Goal: Task Accomplishment & Management: Complete application form

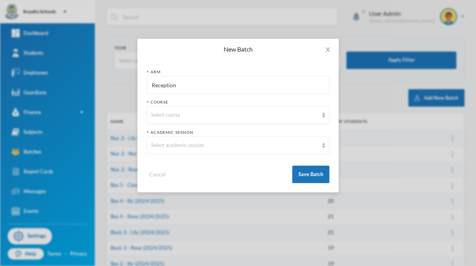
type input "Reception"
click at [170, 153] on div "Select academic session" at bounding box center [238, 144] width 183 height 17
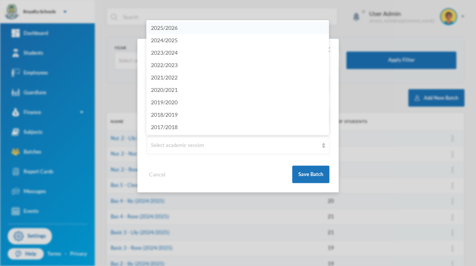
click at [157, 28] on span "2025/2026" at bounding box center [164, 27] width 27 height 7
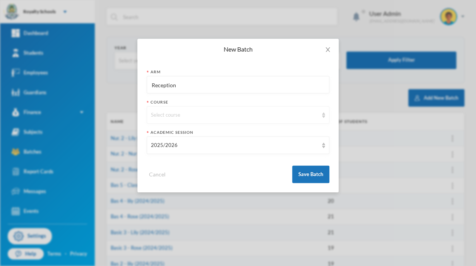
click at [161, 121] on div "Select course" at bounding box center [238, 114] width 183 height 17
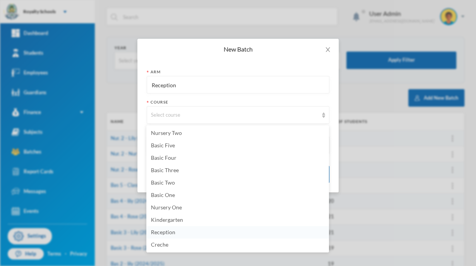
click at [174, 235] on span "Reception" at bounding box center [163, 232] width 24 height 7
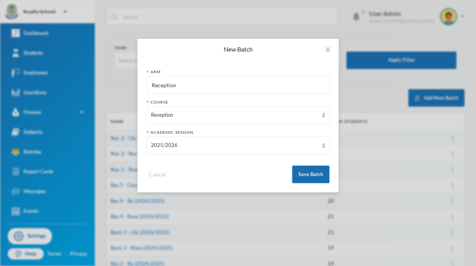
click at [313, 176] on button "Save Batch" at bounding box center [310, 173] width 37 height 17
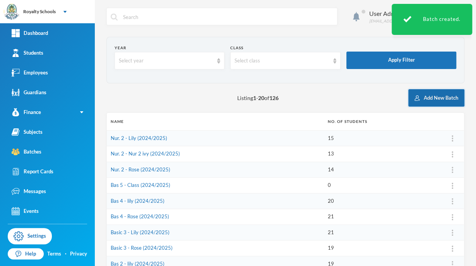
click at [440, 100] on button "Add New Batch" at bounding box center [437, 97] width 56 height 17
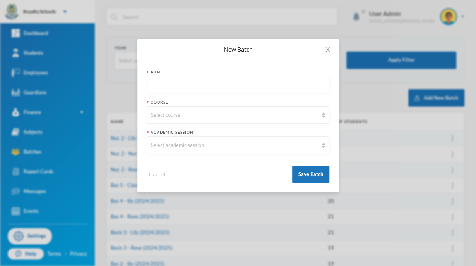
click at [288, 84] on input "text" at bounding box center [238, 84] width 174 height 17
type input "kg"
click at [266, 119] on div "Select course" at bounding box center [238, 114] width 183 height 17
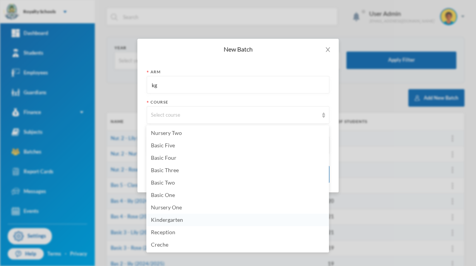
click at [199, 222] on li "Kindergarten" at bounding box center [237, 219] width 183 height 12
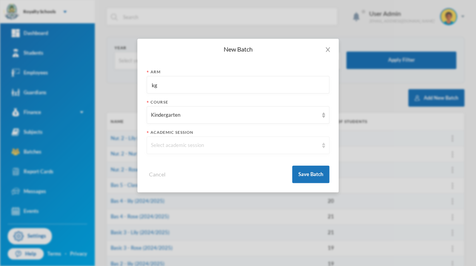
click at [254, 153] on div "Select academic session" at bounding box center [238, 144] width 183 height 17
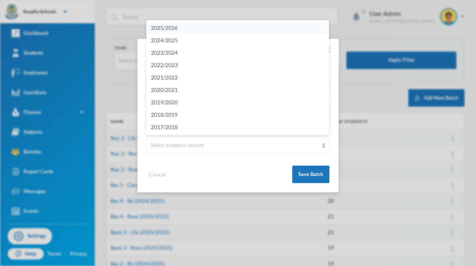
click at [299, 33] on li "2025/2026" at bounding box center [237, 28] width 183 height 12
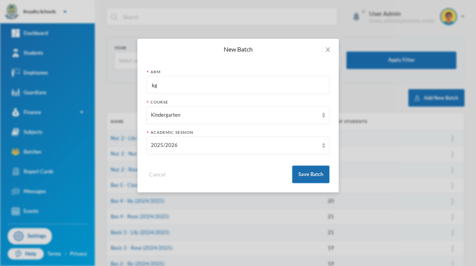
click at [322, 176] on button "Save Batch" at bounding box center [310, 173] width 37 height 17
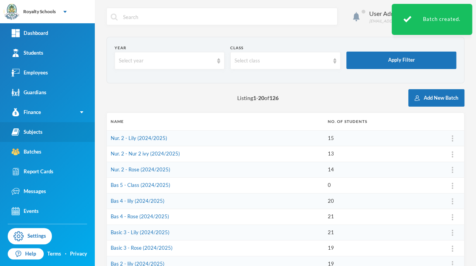
click at [33, 135] on div "Subjects" at bounding box center [27, 132] width 31 height 8
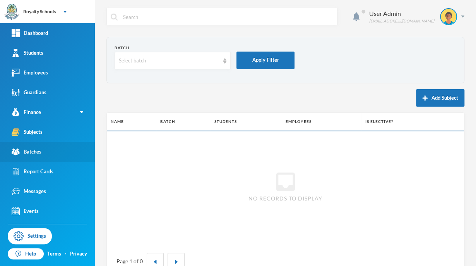
click at [31, 154] on div "Batches" at bounding box center [27, 152] width 30 height 8
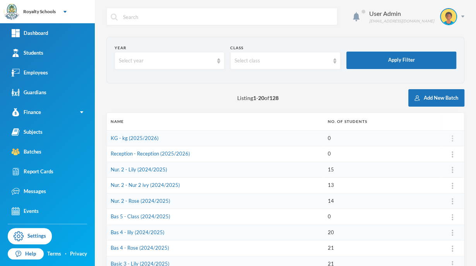
click at [452, 138] on img at bounding box center [453, 138] width 2 height 6
click at [435, 174] on button "Edit Arm" at bounding box center [426, 174] width 31 height 14
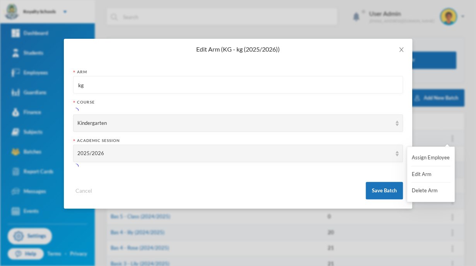
click at [100, 87] on input "kg" at bounding box center [238, 84] width 322 height 17
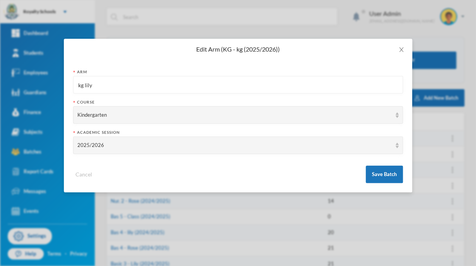
type input "kg lily"
click at [315, 178] on div "Cancel Save Batch" at bounding box center [238, 171] width 330 height 23
click at [381, 176] on button "Save Batch" at bounding box center [384, 173] width 37 height 17
click at [387, 174] on button "Save Batch" at bounding box center [384, 173] width 37 height 17
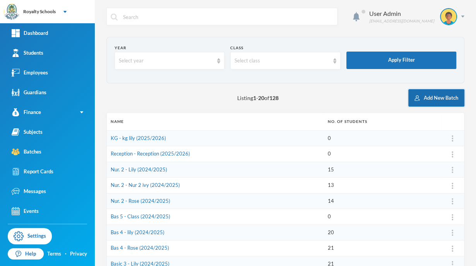
click at [444, 101] on button "Add New Batch" at bounding box center [437, 97] width 56 height 17
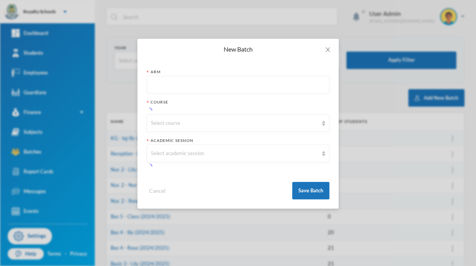
click at [304, 83] on input "text" at bounding box center [238, 84] width 174 height 17
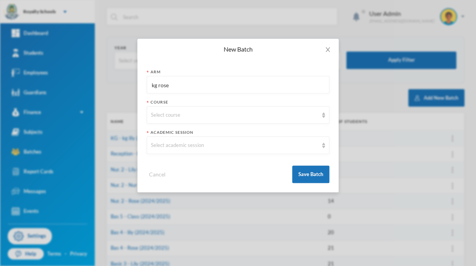
type input "kg rose"
click at [279, 122] on div "Select course" at bounding box center [238, 114] width 183 height 17
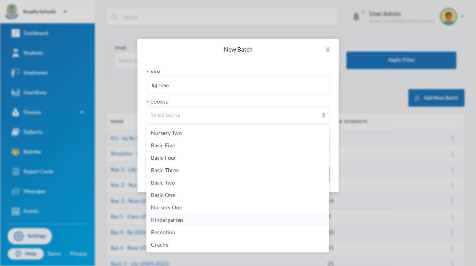
click at [208, 223] on li "Kindergarten" at bounding box center [237, 219] width 183 height 12
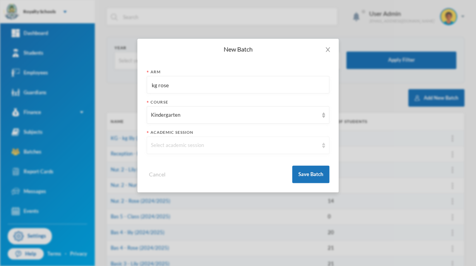
click at [270, 151] on div "Select academic session" at bounding box center [238, 144] width 183 height 17
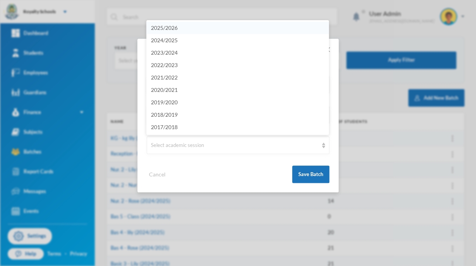
click at [310, 31] on li "2025/2026" at bounding box center [237, 28] width 183 height 12
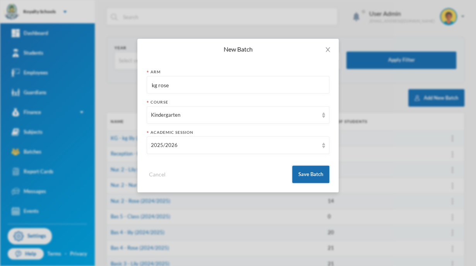
click at [311, 176] on button "Save Batch" at bounding box center [310, 173] width 37 height 17
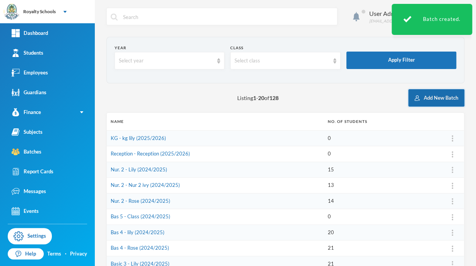
click at [426, 100] on button "Add New Batch" at bounding box center [437, 97] width 56 height 17
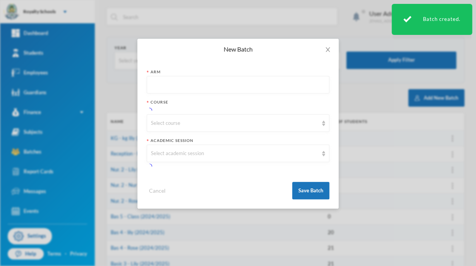
click at [294, 85] on input "text" at bounding box center [238, 84] width 174 height 17
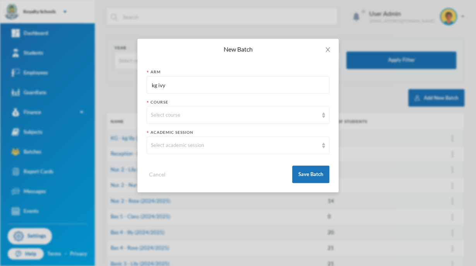
type input "kg ivy"
click at [291, 118] on div "Select course" at bounding box center [234, 115] width 167 height 8
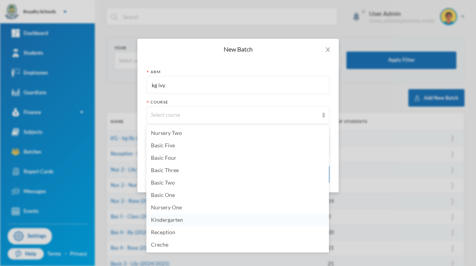
click at [215, 222] on li "Kindergarten" at bounding box center [237, 219] width 183 height 12
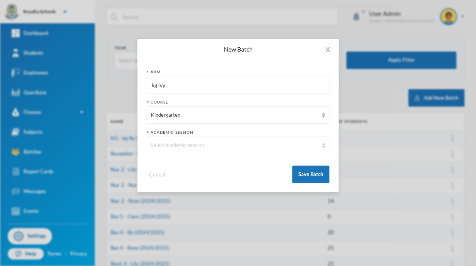
click at [272, 143] on div "Select academic session" at bounding box center [234, 145] width 167 height 8
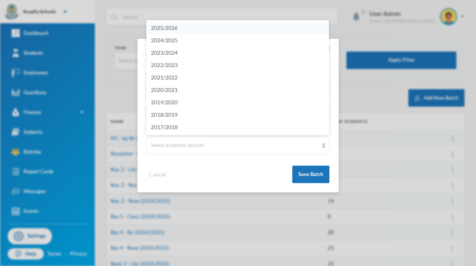
click at [323, 33] on li "2025/2026" at bounding box center [237, 28] width 183 height 12
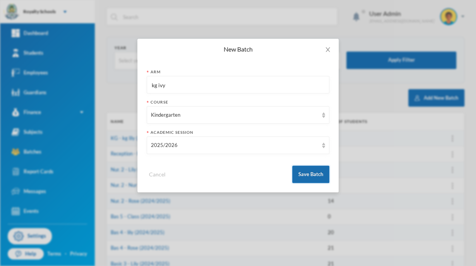
click at [319, 174] on button "Save Batch" at bounding box center [310, 173] width 37 height 17
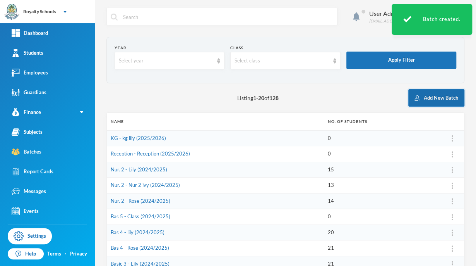
click at [432, 97] on button "Add New Batch" at bounding box center [437, 97] width 56 height 17
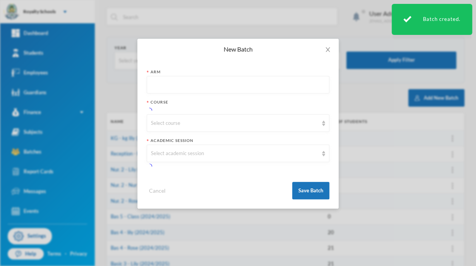
click at [282, 88] on input "text" at bounding box center [238, 84] width 174 height 17
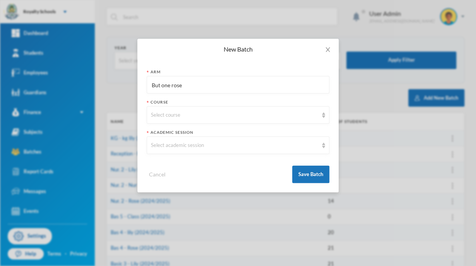
click at [161, 87] on input "But one rose" at bounding box center [238, 84] width 174 height 17
type input "Nur one rose"
click at [156, 115] on div "Select course" at bounding box center [234, 115] width 167 height 8
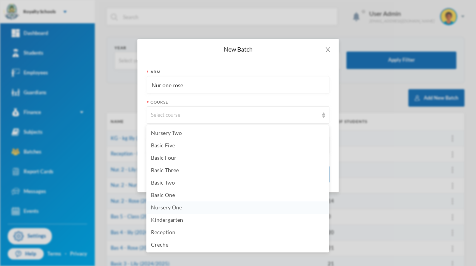
click at [158, 209] on span "Nursery One" at bounding box center [166, 207] width 31 height 7
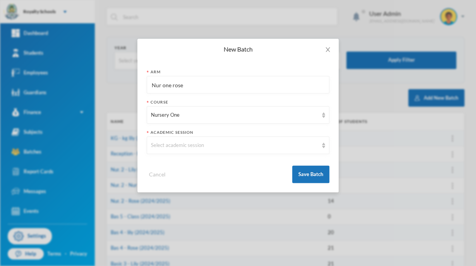
click at [154, 146] on div "Select academic session" at bounding box center [234, 145] width 167 height 8
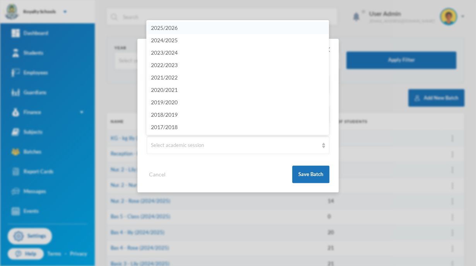
click at [158, 26] on span "2025/2026" at bounding box center [164, 27] width 27 height 7
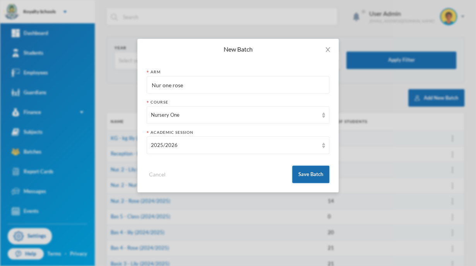
click at [311, 172] on button "Save Batch" at bounding box center [310, 173] width 37 height 17
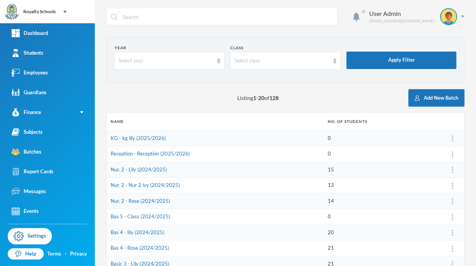
click at [442, 96] on button "Add New Batch" at bounding box center [437, 97] width 56 height 17
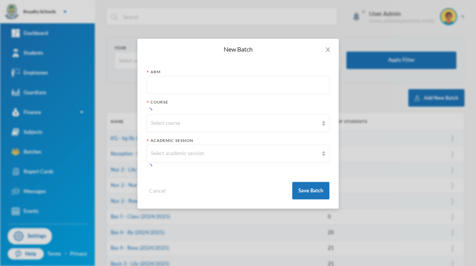
click at [158, 85] on input "text" at bounding box center [238, 84] width 174 height 17
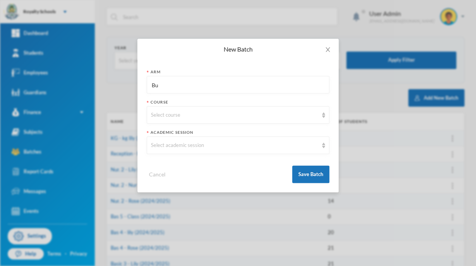
type input "B"
type input "Nur one lily"
click at [160, 113] on div "Select course" at bounding box center [234, 115] width 167 height 8
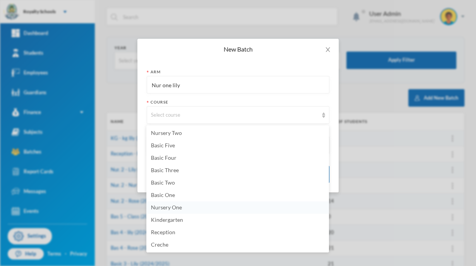
click at [179, 206] on span "Nursery One" at bounding box center [166, 207] width 31 height 7
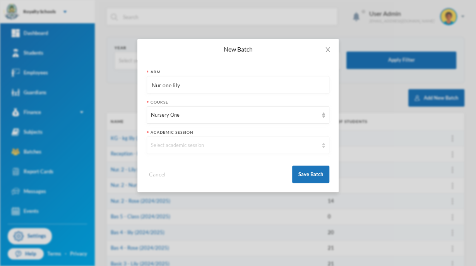
click at [156, 142] on div "Select academic session" at bounding box center [234, 145] width 167 height 8
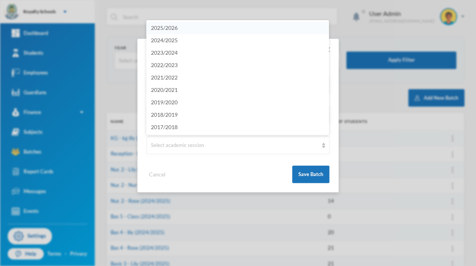
click at [163, 28] on span "2025/2026" at bounding box center [164, 27] width 27 height 7
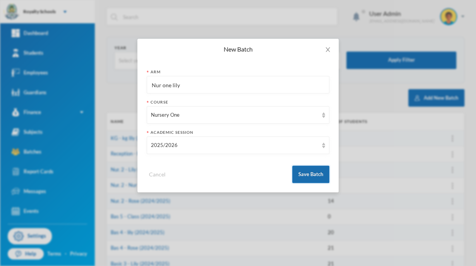
click at [313, 180] on button "Save Batch" at bounding box center [310, 173] width 37 height 17
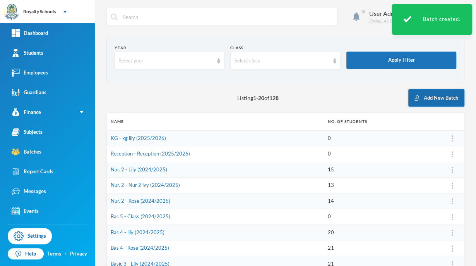
click at [443, 101] on button "Add New Batch" at bounding box center [437, 97] width 56 height 17
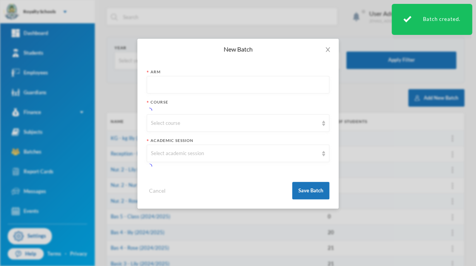
click at [163, 86] on input "text" at bounding box center [238, 84] width 174 height 17
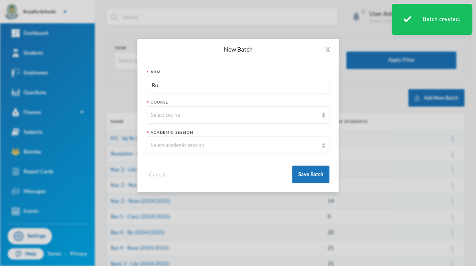
type input "B"
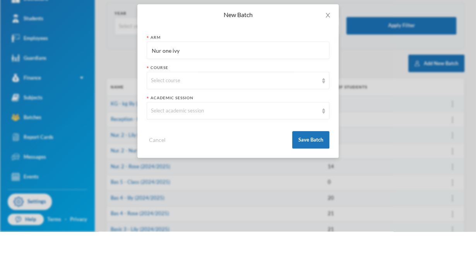
type input "Nur one ivy"
click at [153, 119] on div "Select course" at bounding box center [238, 114] width 183 height 17
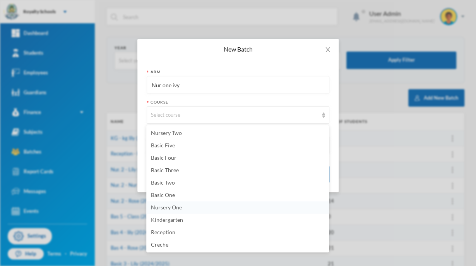
click at [155, 206] on span "Nursery One" at bounding box center [166, 207] width 31 height 7
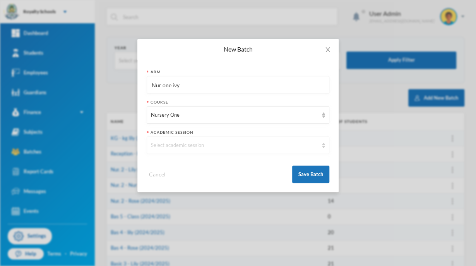
click at [157, 150] on div "Select academic session" at bounding box center [238, 144] width 183 height 17
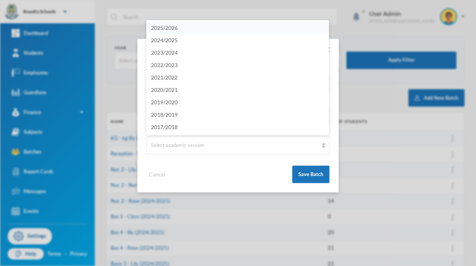
click at [158, 28] on span "2025/2026" at bounding box center [164, 27] width 27 height 7
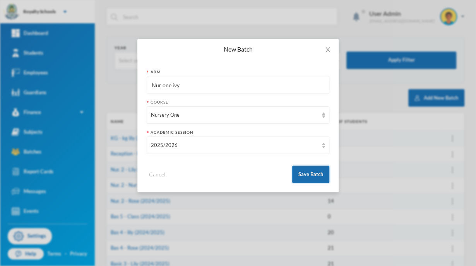
click at [315, 172] on button "Save Batch" at bounding box center [310, 173] width 37 height 17
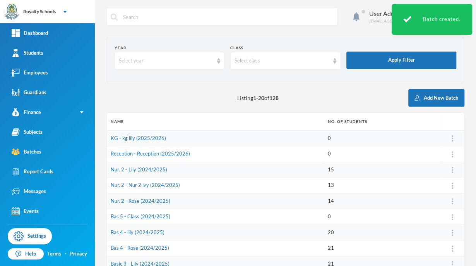
click at [438, 98] on button "Add New Batch" at bounding box center [437, 97] width 56 height 17
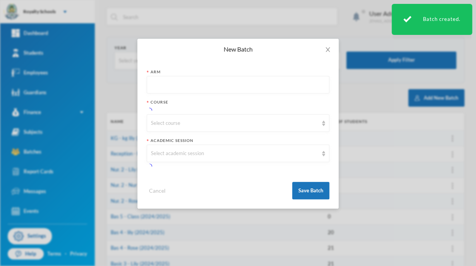
click at [164, 86] on input "text" at bounding box center [238, 84] width 174 height 17
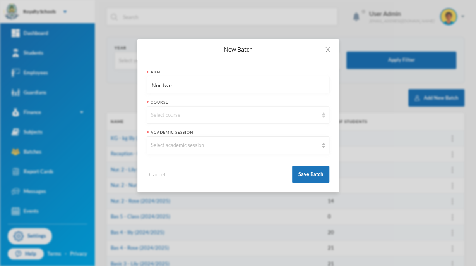
type input "Nur two"
click at [156, 110] on div "Select course" at bounding box center [238, 114] width 183 height 17
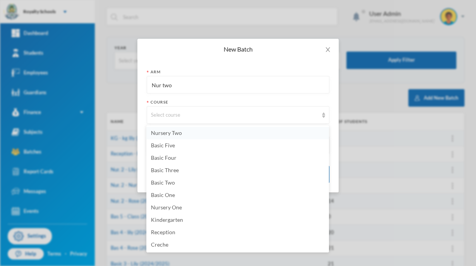
click at [261, 135] on li "Nursery Two" at bounding box center [237, 133] width 183 height 12
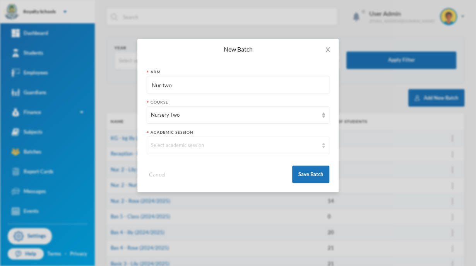
click at [263, 147] on div "Select academic session" at bounding box center [234, 145] width 167 height 8
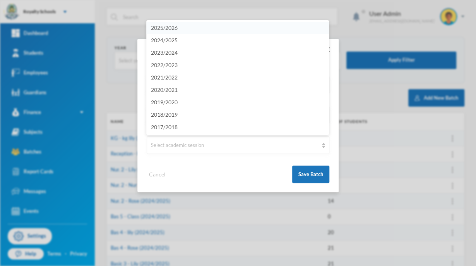
click at [302, 33] on li "2025/2026" at bounding box center [237, 28] width 183 height 12
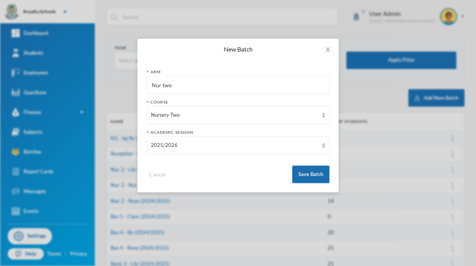
click at [314, 174] on button "Save Batch" at bounding box center [310, 173] width 37 height 17
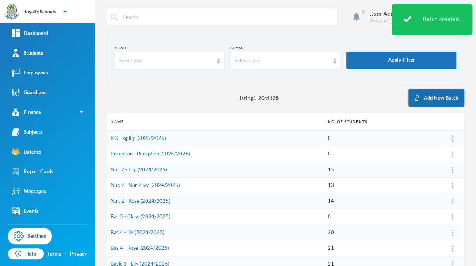
click at [435, 97] on button "Add New Batch" at bounding box center [437, 97] width 56 height 17
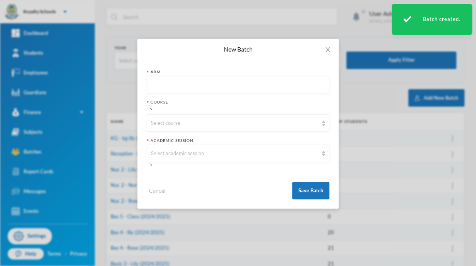
click at [163, 86] on input "text" at bounding box center [238, 84] width 174 height 17
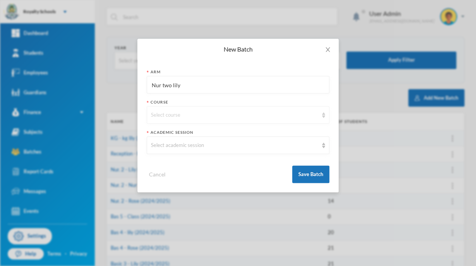
type input "Nur two lily"
click at [278, 115] on div "Select course" at bounding box center [234, 115] width 167 height 8
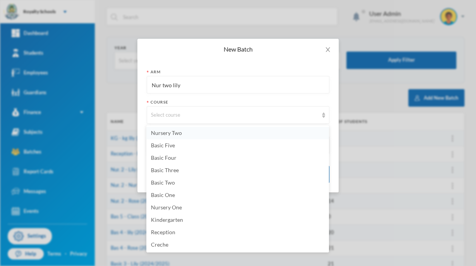
click at [254, 132] on li "Nursery Two" at bounding box center [237, 133] width 183 height 12
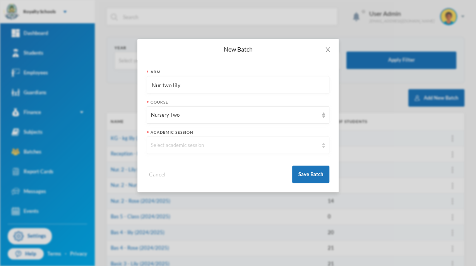
click at [246, 150] on div "Select academic session" at bounding box center [238, 144] width 183 height 17
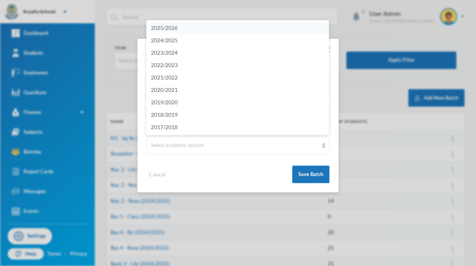
click at [288, 25] on li "2025/2026" at bounding box center [237, 28] width 183 height 12
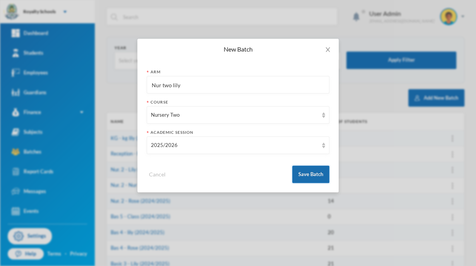
click at [316, 172] on button "Save Batch" at bounding box center [310, 173] width 37 height 17
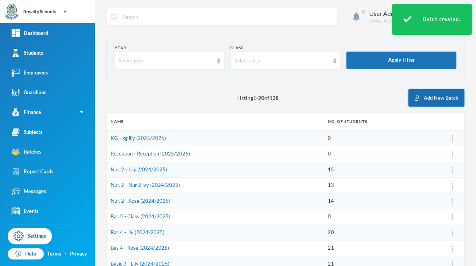
click at [430, 102] on button "Add New Batch" at bounding box center [437, 97] width 56 height 17
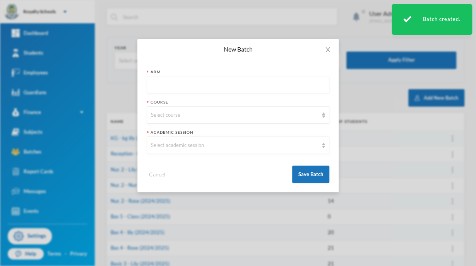
click at [278, 82] on input "text" at bounding box center [238, 84] width 174 height 17
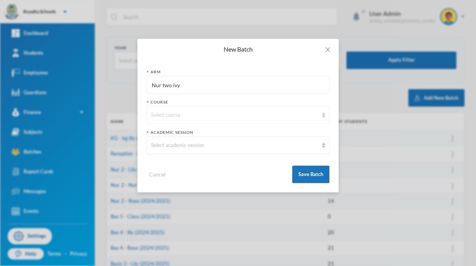
type input "Nur two ivy"
click at [266, 118] on div "Select course" at bounding box center [234, 115] width 167 height 8
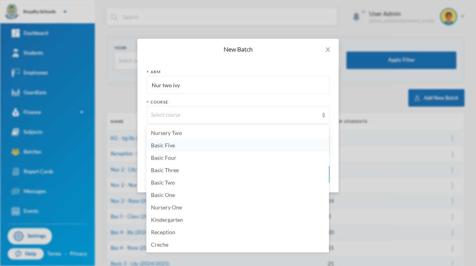
click at [236, 139] on li "Basic Five" at bounding box center [237, 145] width 183 height 12
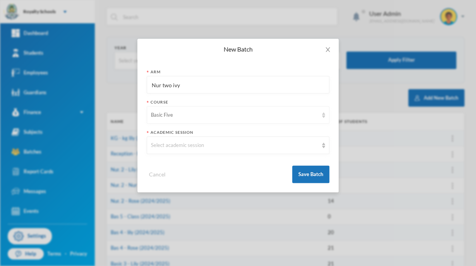
click at [248, 115] on div "Basic Five" at bounding box center [234, 115] width 167 height 8
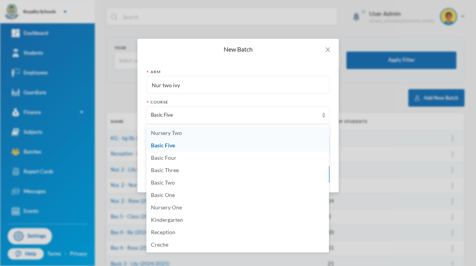
click at [221, 136] on li "Nursery Two" at bounding box center [237, 133] width 183 height 12
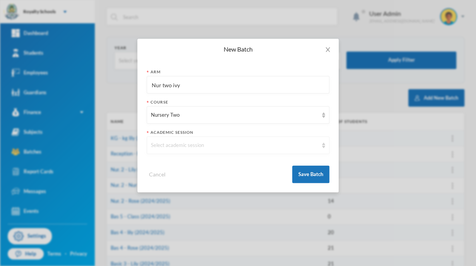
click at [220, 144] on div "Select academic session" at bounding box center [234, 145] width 167 height 8
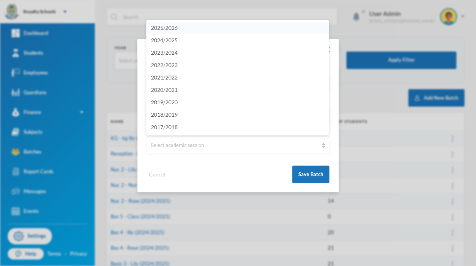
click at [287, 32] on li "2025/2026" at bounding box center [237, 28] width 183 height 12
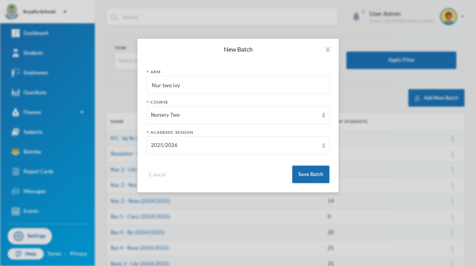
click at [316, 179] on button "Save Batch" at bounding box center [310, 173] width 37 height 17
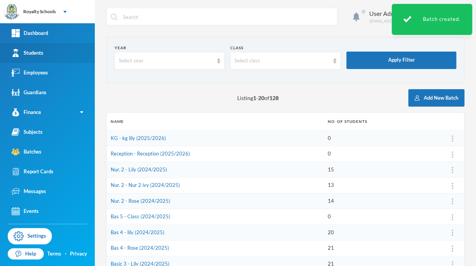
click at [37, 57] on link "Students" at bounding box center [47, 53] width 95 height 20
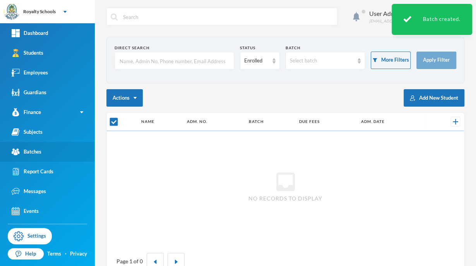
click at [37, 156] on link "Batches" at bounding box center [47, 152] width 95 height 20
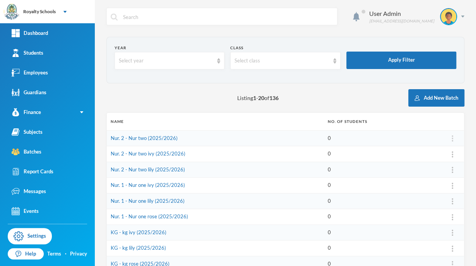
click at [452, 138] on img at bounding box center [453, 138] width 2 height 6
click at [431, 174] on button "Edit Arm" at bounding box center [426, 174] width 31 height 14
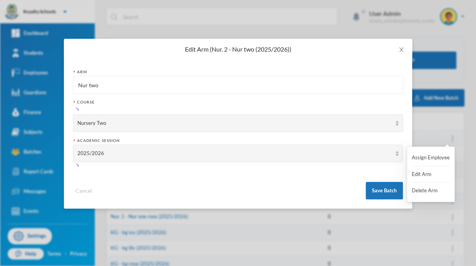
click at [248, 86] on input "Nur two" at bounding box center [238, 84] width 322 height 17
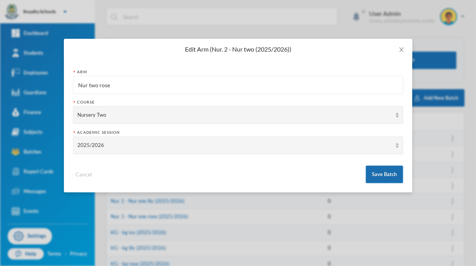
type input "Nur two rose"
click at [387, 180] on button "Save Batch" at bounding box center [384, 173] width 37 height 17
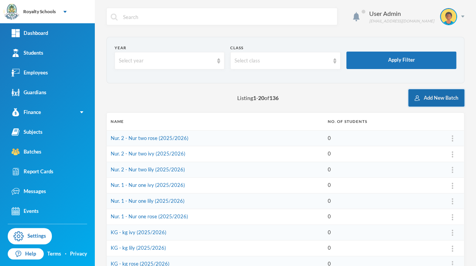
click at [435, 98] on button "Add New Batch" at bounding box center [437, 97] width 56 height 17
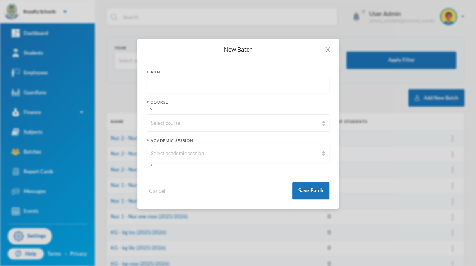
click at [166, 88] on input "text" at bounding box center [238, 84] width 174 height 17
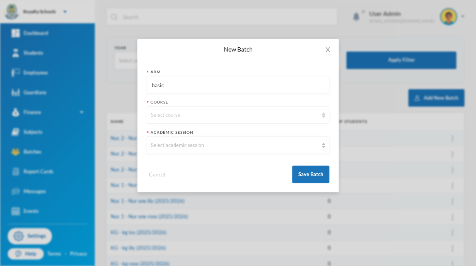
type input "basic"
click at [270, 117] on div "Select course" at bounding box center [234, 115] width 167 height 8
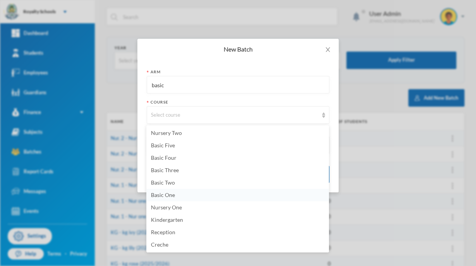
click at [157, 195] on span "Basic One" at bounding box center [163, 194] width 24 height 7
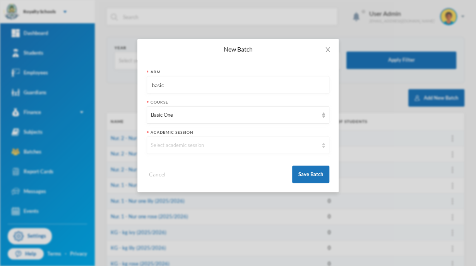
click at [158, 144] on div "Select academic session" at bounding box center [234, 145] width 167 height 8
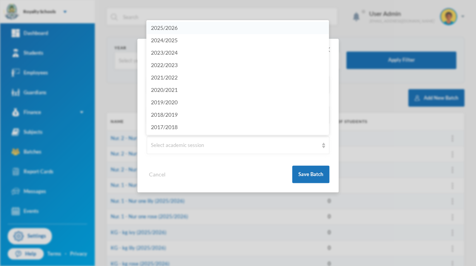
click at [158, 30] on span "2025/2026" at bounding box center [164, 27] width 27 height 7
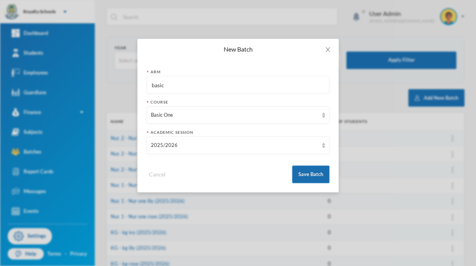
click at [311, 174] on button "Save Batch" at bounding box center [310, 173] width 37 height 17
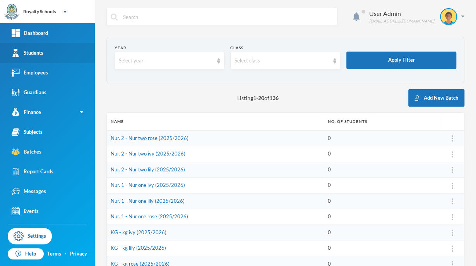
click at [30, 55] on div "Students" at bounding box center [28, 53] width 32 height 8
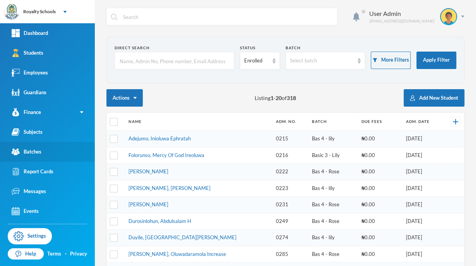
click at [34, 153] on div "Batches" at bounding box center [27, 152] width 30 height 8
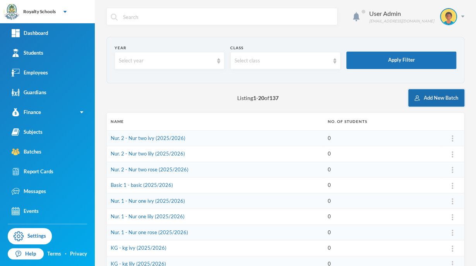
click at [429, 96] on button "Add New Batch" at bounding box center [437, 97] width 56 height 17
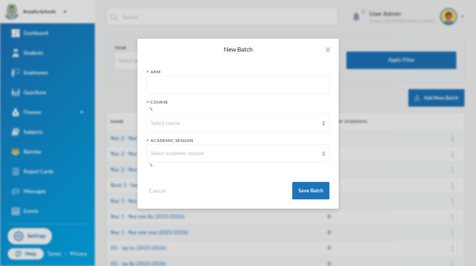
click at [170, 85] on input "text" at bounding box center [238, 84] width 174 height 17
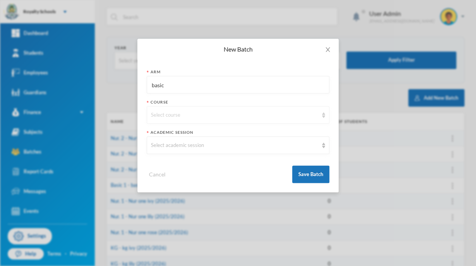
click at [257, 112] on div "Select course" at bounding box center [234, 115] width 167 height 8
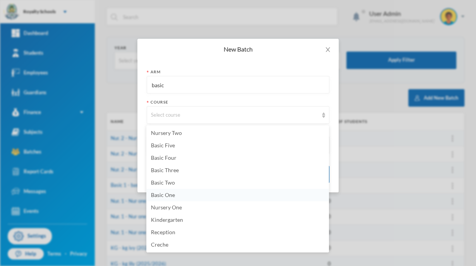
click at [180, 199] on li "Basic One" at bounding box center [237, 195] width 183 height 12
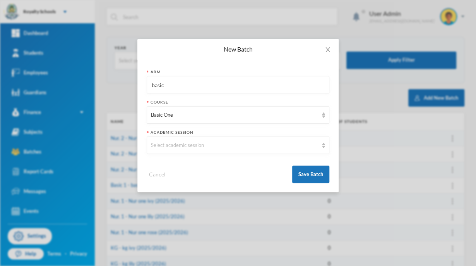
click at [256, 86] on input "basic" at bounding box center [238, 84] width 174 height 17
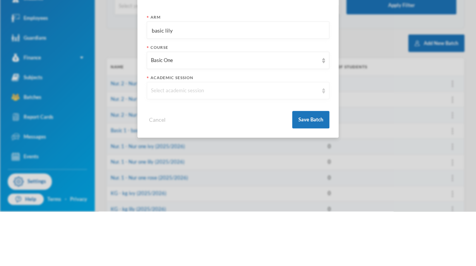
type input "basic lily"
click at [277, 145] on div "Select academic session" at bounding box center [234, 145] width 167 height 8
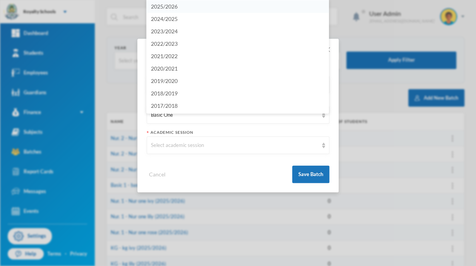
click at [275, 6] on li "2025/2026" at bounding box center [237, 6] width 183 height 12
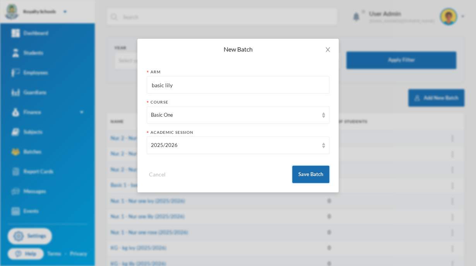
click at [319, 175] on button "Save Batch" at bounding box center [310, 173] width 37 height 17
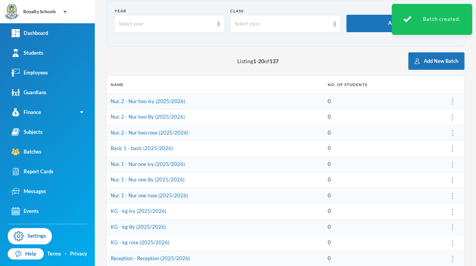
scroll to position [38, 0]
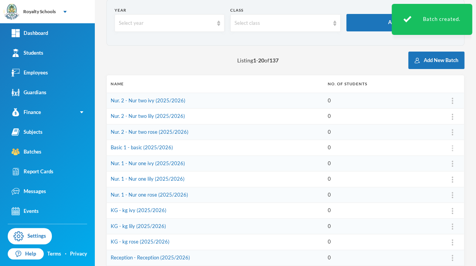
click at [452, 148] on img at bounding box center [453, 148] width 2 height 6
click at [448, 146] on div at bounding box center [452, 148] width 15 height 8
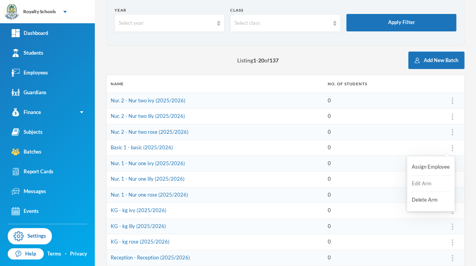
click at [420, 185] on button "Edit Arm" at bounding box center [426, 184] width 31 height 14
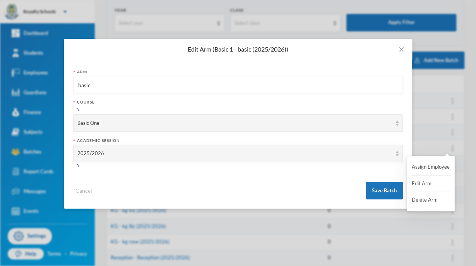
click at [263, 85] on input "basic" at bounding box center [238, 84] width 322 height 17
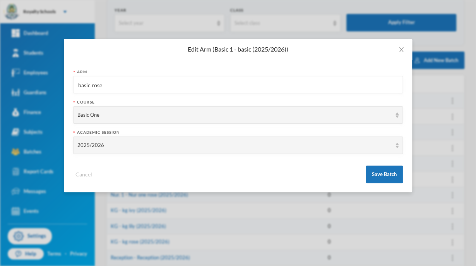
type input "basic rose"
click at [443, 120] on div "Edit Arm (Basic 1 - basic (2025/2026)) Arm basic rose Course Basic One Academic…" at bounding box center [238, 133] width 476 height 266
click at [386, 176] on button "Save Batch" at bounding box center [384, 173] width 37 height 17
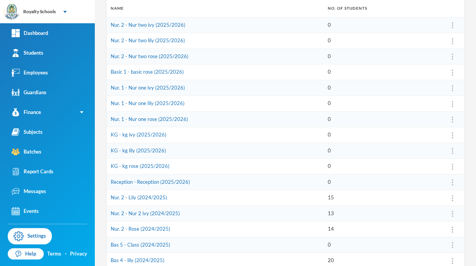
scroll to position [114, 0]
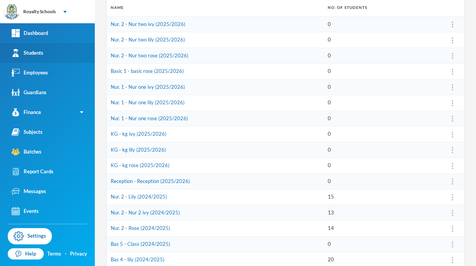
click at [35, 53] on div "Students" at bounding box center [28, 53] width 32 height 8
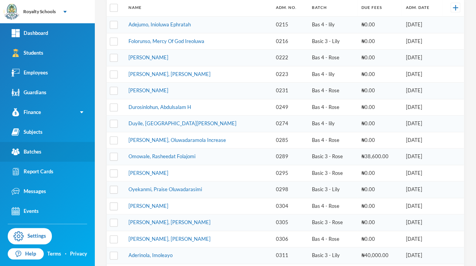
click at [35, 153] on div "Batches" at bounding box center [27, 152] width 30 height 8
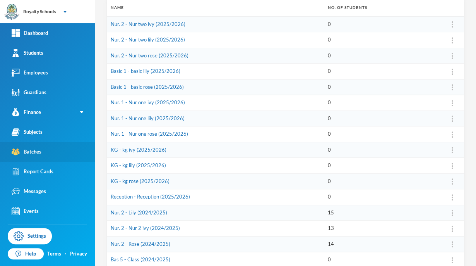
click at [38, 150] on div "Batches" at bounding box center [27, 152] width 30 height 8
click at [33, 152] on div "Batches" at bounding box center [27, 152] width 30 height 8
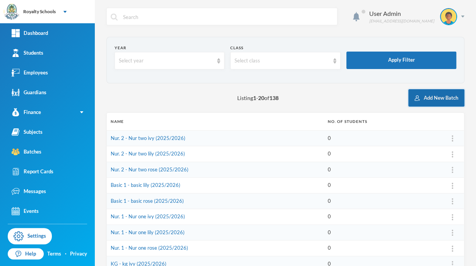
click at [429, 97] on button "Add New Batch" at bounding box center [437, 97] width 56 height 17
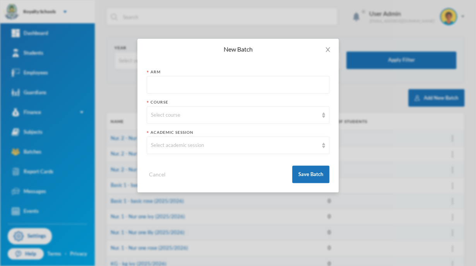
click at [163, 86] on input "text" at bounding box center [238, 84] width 174 height 17
click at [167, 120] on div "Select course" at bounding box center [238, 114] width 183 height 17
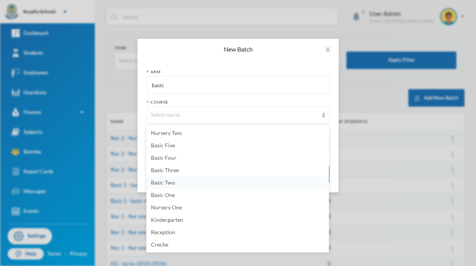
click at [157, 183] on span "Basic Two" at bounding box center [163, 182] width 24 height 7
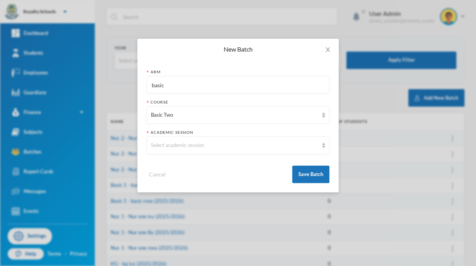
click at [181, 86] on input "basic" at bounding box center [238, 84] width 174 height 17
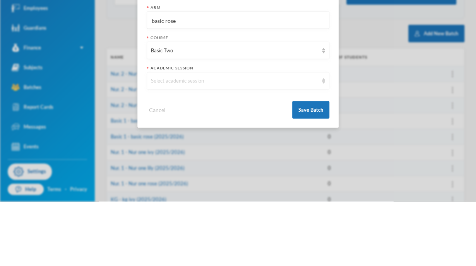
type input "basic rose"
click at [162, 144] on div "Select academic session" at bounding box center [234, 145] width 167 height 8
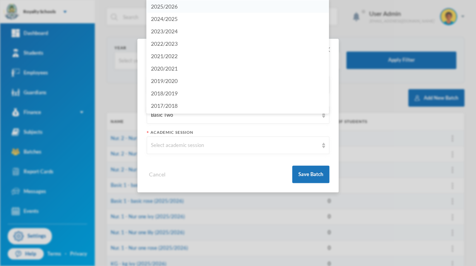
click at [162, 9] on span "2025/2026" at bounding box center [164, 6] width 27 height 7
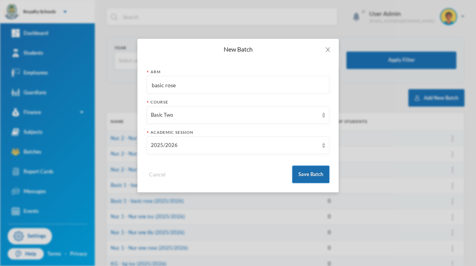
click at [318, 178] on button "Save Batch" at bounding box center [310, 173] width 37 height 17
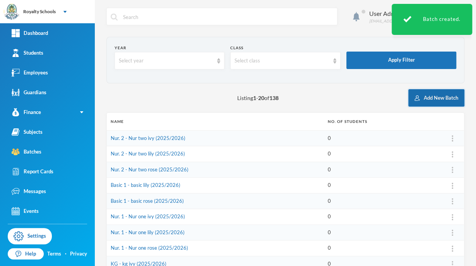
click at [445, 101] on button "Add New Batch" at bounding box center [437, 97] width 56 height 17
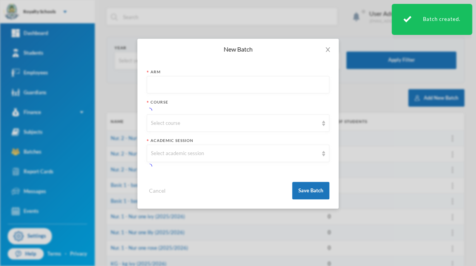
click at [162, 86] on input "text" at bounding box center [238, 84] width 174 height 17
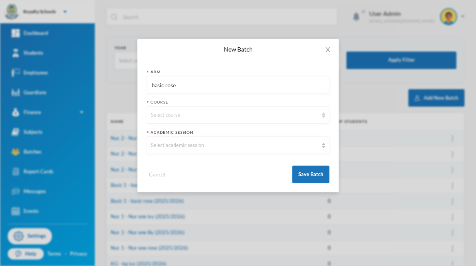
click at [160, 112] on div "Select course" at bounding box center [234, 115] width 167 height 8
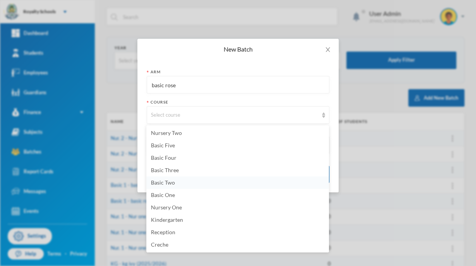
click at [158, 185] on span "Basic Two" at bounding box center [163, 182] width 24 height 7
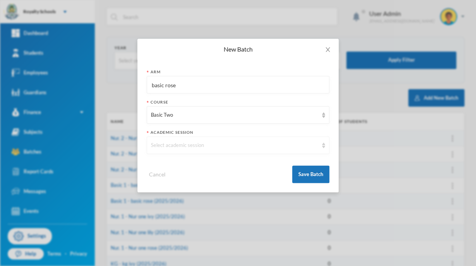
click at [167, 144] on div "Select academic session" at bounding box center [234, 145] width 167 height 8
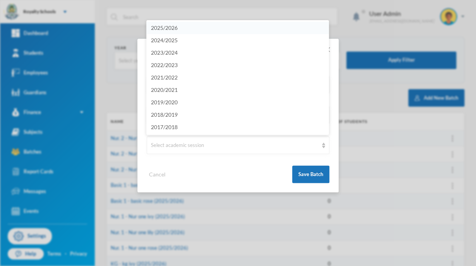
click at [156, 26] on span "2025/2026" at bounding box center [164, 27] width 27 height 7
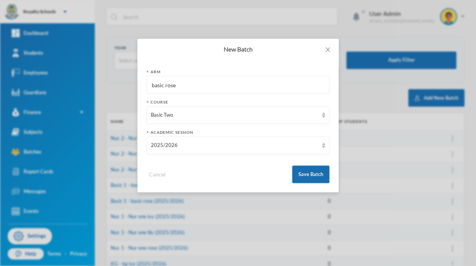
click at [309, 174] on button "Save Batch" at bounding box center [310, 173] width 37 height 17
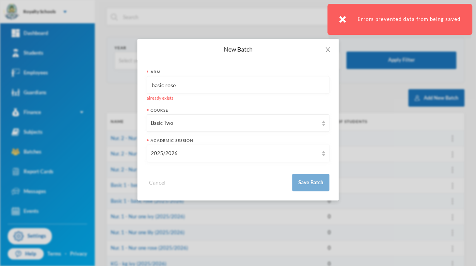
click at [183, 86] on input "basic rose" at bounding box center [238, 84] width 174 height 17
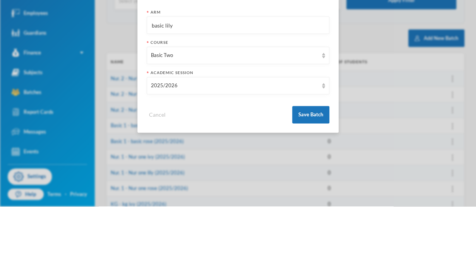
type input "basic lily"
click at [315, 174] on button "Save Batch" at bounding box center [310, 173] width 37 height 17
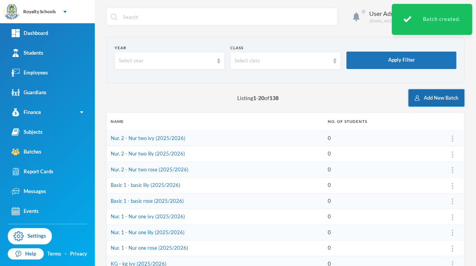
click at [437, 97] on button "Add New Batch" at bounding box center [437, 97] width 56 height 17
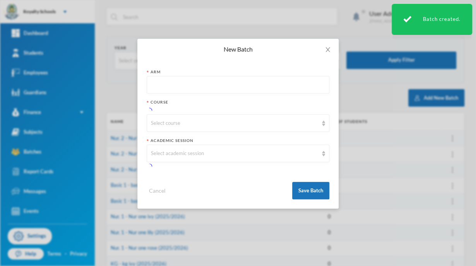
click at [159, 86] on input "text" at bounding box center [238, 84] width 174 height 17
click at [156, 85] on input "text" at bounding box center [238, 84] width 174 height 17
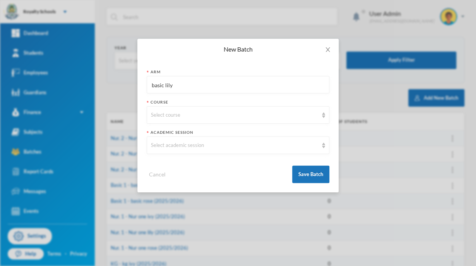
type input "basic lily"
click at [238, 119] on div "Select course" at bounding box center [238, 114] width 183 height 17
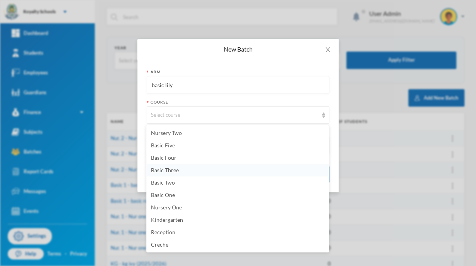
click at [188, 170] on li "Basic Three" at bounding box center [237, 170] width 183 height 12
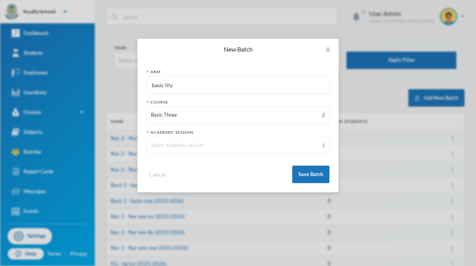
click at [218, 148] on div "Select academic session" at bounding box center [234, 145] width 167 height 8
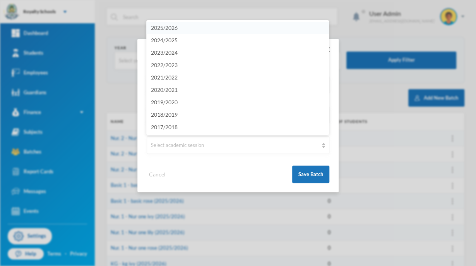
click at [272, 28] on li "2025/2026" at bounding box center [237, 28] width 183 height 12
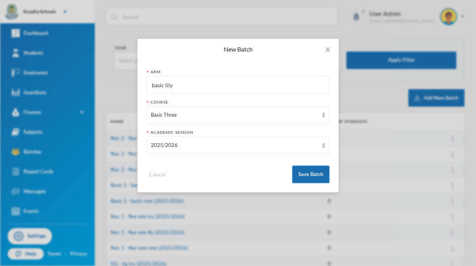
click at [308, 176] on button "Save Batch" at bounding box center [310, 173] width 37 height 17
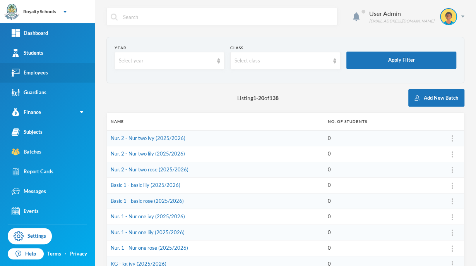
click at [26, 76] on div "Employees" at bounding box center [30, 73] width 36 height 8
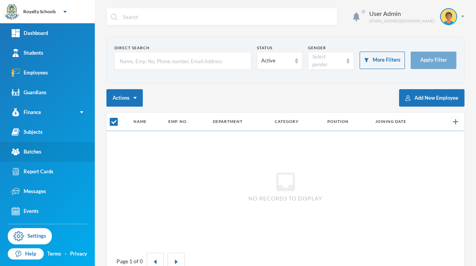
click at [30, 155] on div "Batches" at bounding box center [27, 152] width 30 height 8
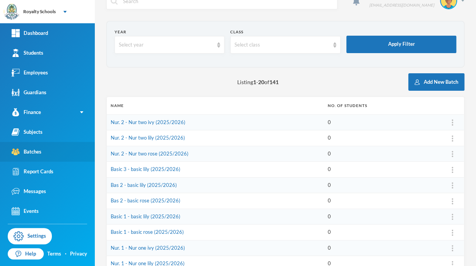
scroll to position [15, 0]
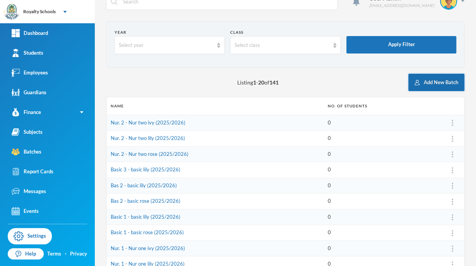
click at [446, 86] on button "Add New Batch" at bounding box center [437, 82] width 56 height 17
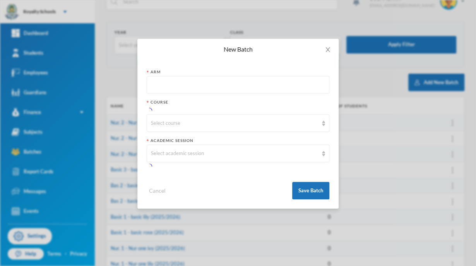
click at [160, 86] on input "text" at bounding box center [238, 84] width 174 height 17
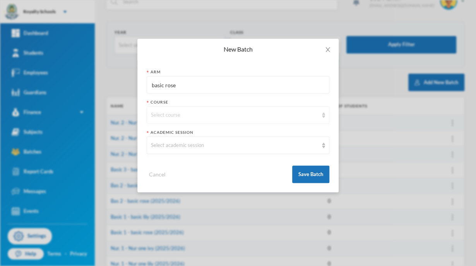
type input "basic rose"
click at [155, 113] on div "Select course" at bounding box center [234, 115] width 167 height 8
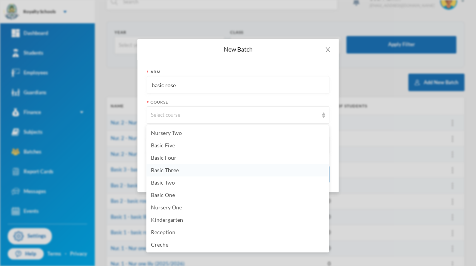
click at [156, 170] on span "Basic Three" at bounding box center [165, 170] width 28 height 7
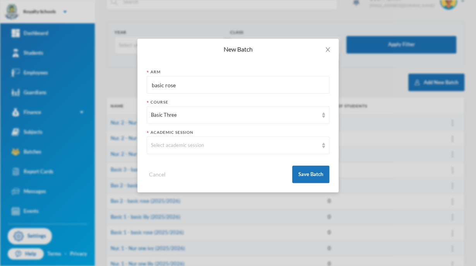
click at [158, 151] on div "Select academic session" at bounding box center [238, 144] width 183 height 17
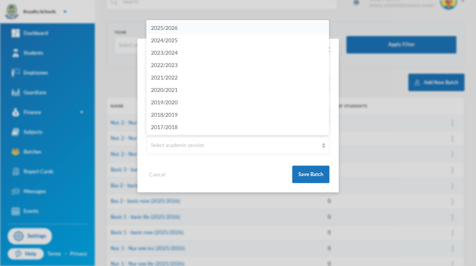
click at [158, 27] on span "2025/2026" at bounding box center [164, 27] width 27 height 7
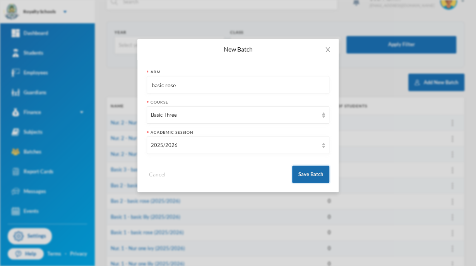
click at [321, 175] on button "Save Batch" at bounding box center [310, 173] width 37 height 17
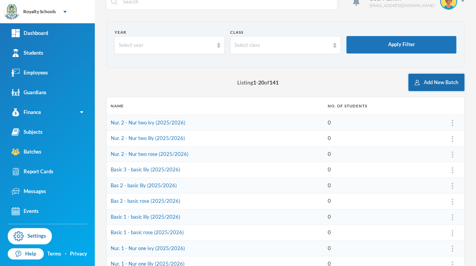
click at [430, 86] on button "Add New Batch" at bounding box center [437, 82] width 56 height 17
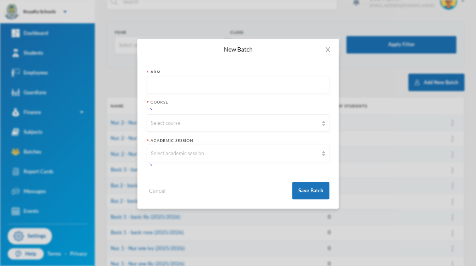
click at [290, 88] on input "text" at bounding box center [238, 84] width 174 height 17
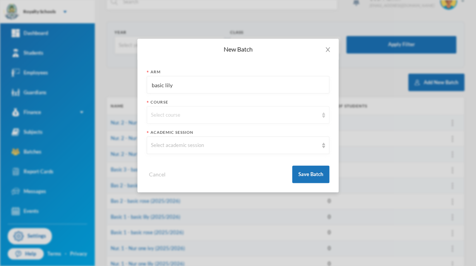
type input "basic lily"
click at [275, 115] on div "Select course" at bounding box center [234, 115] width 167 height 8
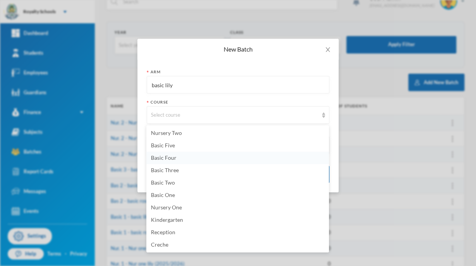
click at [174, 158] on span "Basic Four" at bounding box center [164, 157] width 26 height 7
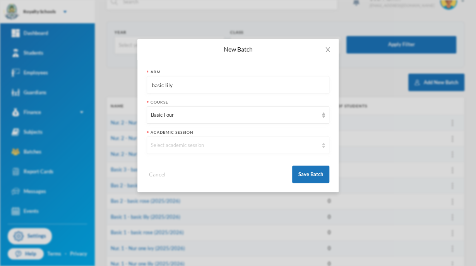
click at [205, 147] on div "Select academic session" at bounding box center [234, 145] width 167 height 8
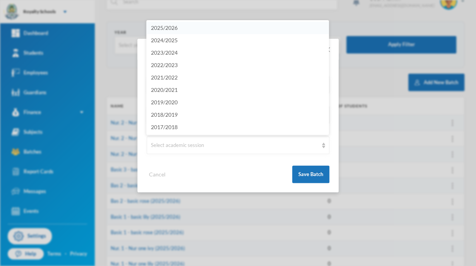
click at [214, 22] on li "2025/2026" at bounding box center [237, 28] width 183 height 12
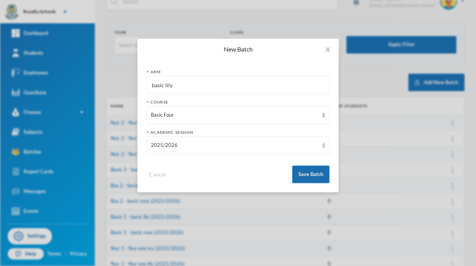
click at [308, 178] on button "Save Batch" at bounding box center [310, 173] width 37 height 17
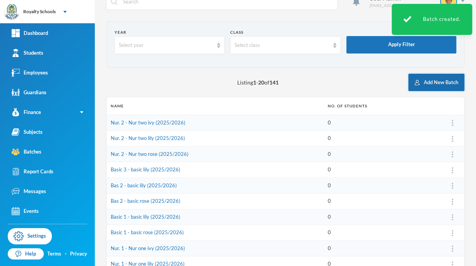
click at [442, 84] on button "Add New Batch" at bounding box center [437, 82] width 56 height 17
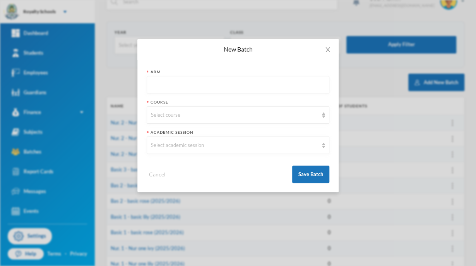
click at [303, 86] on input "text" at bounding box center [238, 84] width 174 height 17
type input "basic rose"
click at [276, 121] on div "Select course" at bounding box center [238, 114] width 183 height 17
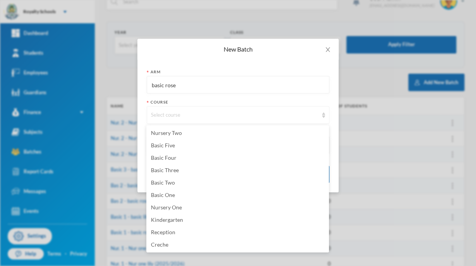
click at [262, 114] on div "Select course" at bounding box center [234, 115] width 167 height 8
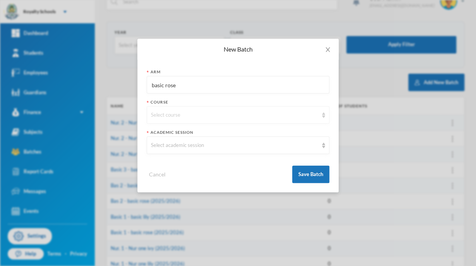
click at [262, 114] on div "Select course" at bounding box center [234, 115] width 167 height 8
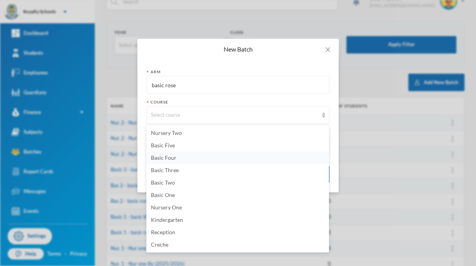
click at [184, 153] on li "Basic Four" at bounding box center [237, 157] width 183 height 12
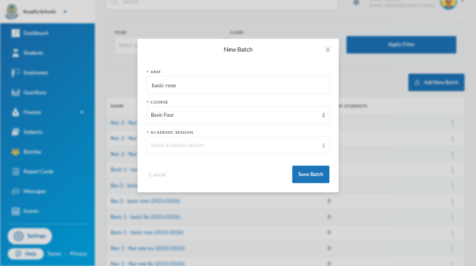
click at [208, 152] on div "Select academic session" at bounding box center [238, 144] width 183 height 17
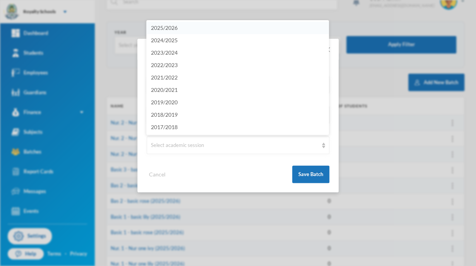
click at [157, 27] on span "2025/2026" at bounding box center [164, 27] width 27 height 7
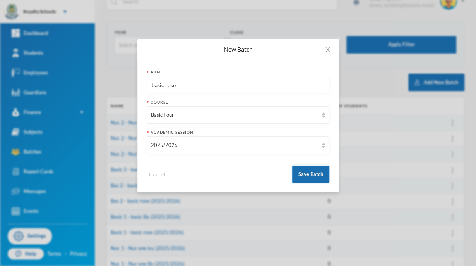
click at [312, 178] on button "Save Batch" at bounding box center [310, 173] width 37 height 17
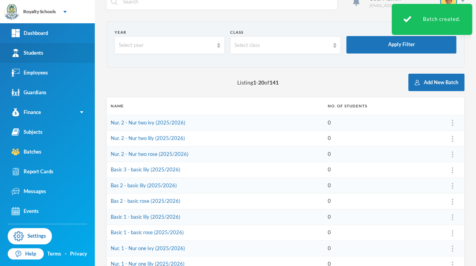
click at [46, 57] on link "Students" at bounding box center [47, 53] width 95 height 20
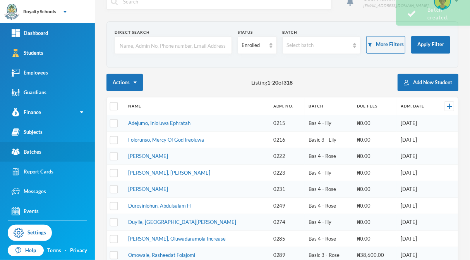
click at [51, 155] on link "Batches" at bounding box center [47, 152] width 95 height 20
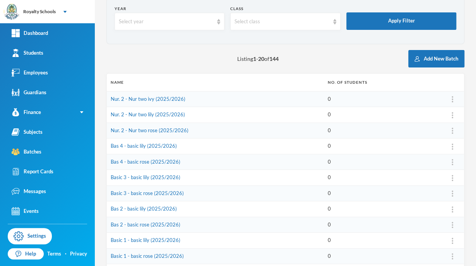
scroll to position [39, 0]
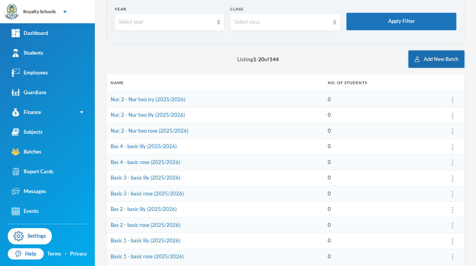
click at [439, 65] on button "Add New Batch" at bounding box center [437, 58] width 56 height 17
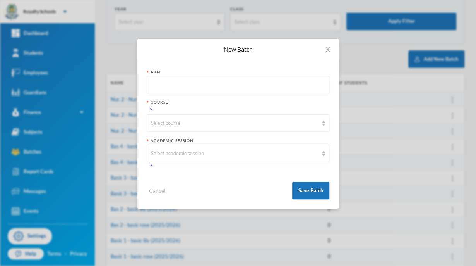
click at [287, 88] on input "text" at bounding box center [238, 84] width 174 height 17
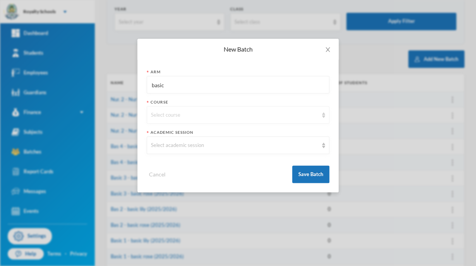
type input "basic"
click at [184, 113] on div "Select course" at bounding box center [234, 115] width 167 height 8
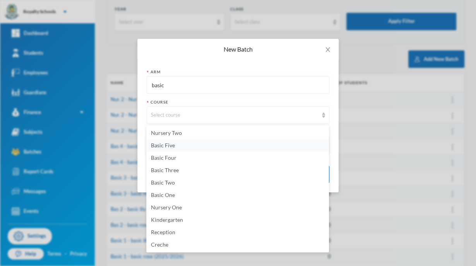
click at [172, 148] on span "Basic Five" at bounding box center [163, 145] width 24 height 7
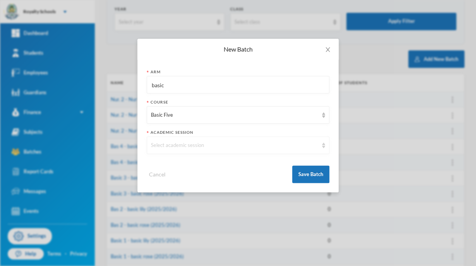
click at [192, 146] on div "Select academic session" at bounding box center [234, 145] width 167 height 8
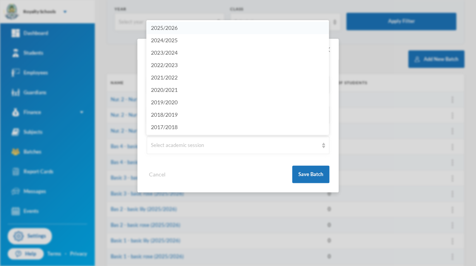
click at [184, 30] on li "2025/2026" at bounding box center [237, 28] width 183 height 12
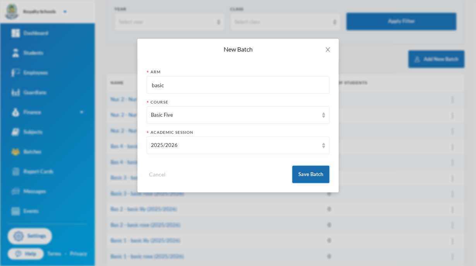
click at [310, 176] on button "Save Batch" at bounding box center [310, 173] width 37 height 17
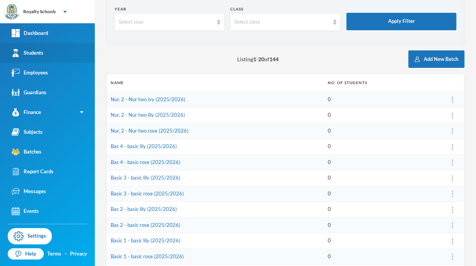
click at [33, 52] on div "Students" at bounding box center [28, 53] width 32 height 8
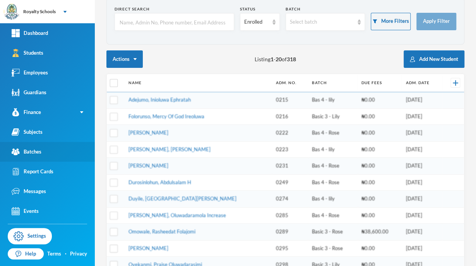
click at [24, 157] on link "Batches" at bounding box center [47, 152] width 95 height 20
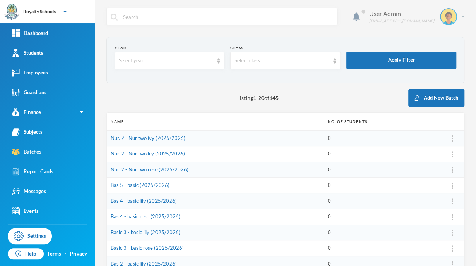
click at [454, 21] on div "User Admin [EMAIL_ADDRESS][DOMAIN_NAME]" at bounding box center [414, 16] width 101 height 17
click at [444, 57] on button "Logout" at bounding box center [437, 57] width 35 height 12
